Goal: Transaction & Acquisition: Obtain resource

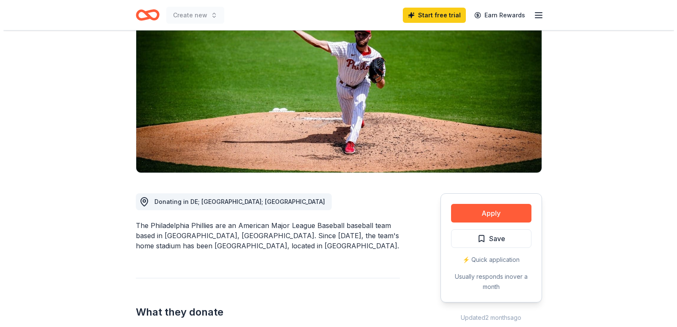
scroll to position [85, 0]
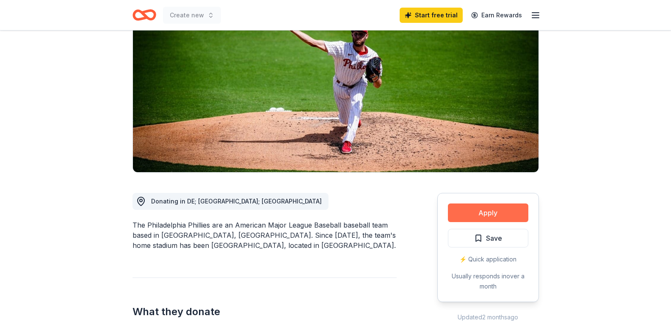
click at [489, 214] on button "Apply" at bounding box center [488, 213] width 80 height 19
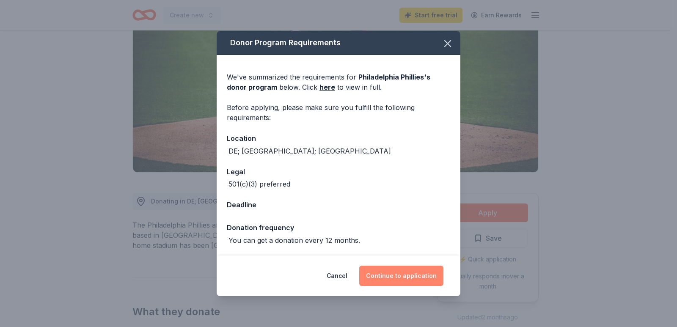
click at [408, 278] on button "Continue to application" at bounding box center [401, 276] width 84 height 20
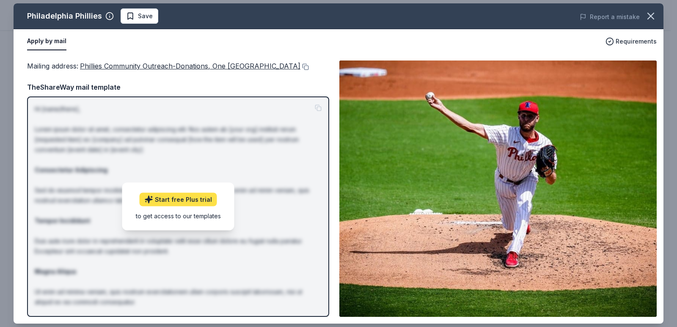
click at [185, 207] on link "Start free Plus trial" at bounding box center [178, 200] width 77 height 14
click at [139, 93] on div "TheShareWay mail template" at bounding box center [178, 87] width 302 height 11
click at [621, 42] on span "Requirements" at bounding box center [636, 41] width 41 height 10
click at [555, 40] on div "Apply by mail" at bounding box center [313, 42] width 572 height 18
click at [199, 221] on div "to get access to our templates" at bounding box center [178, 216] width 85 height 9
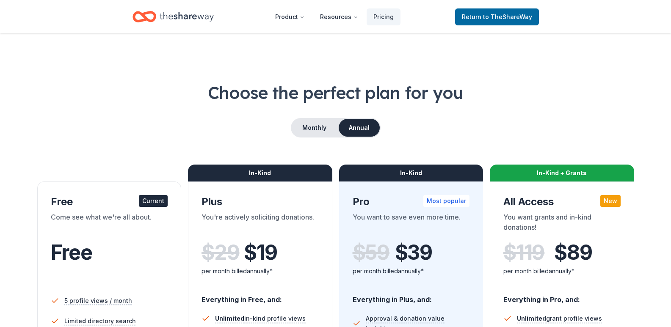
click at [111, 253] on div "Free" at bounding box center [109, 253] width 117 height 24
drag, startPoint x: 495, startPoint y: 18, endPoint x: 478, endPoint y: 22, distance: 18.1
click at [496, 18] on span "to TheShareWay" at bounding box center [507, 16] width 49 height 7
click at [478, 19] on span "Return to TheShareWay" at bounding box center [497, 17] width 70 height 10
